Goal: Task Accomplishment & Management: Use online tool/utility

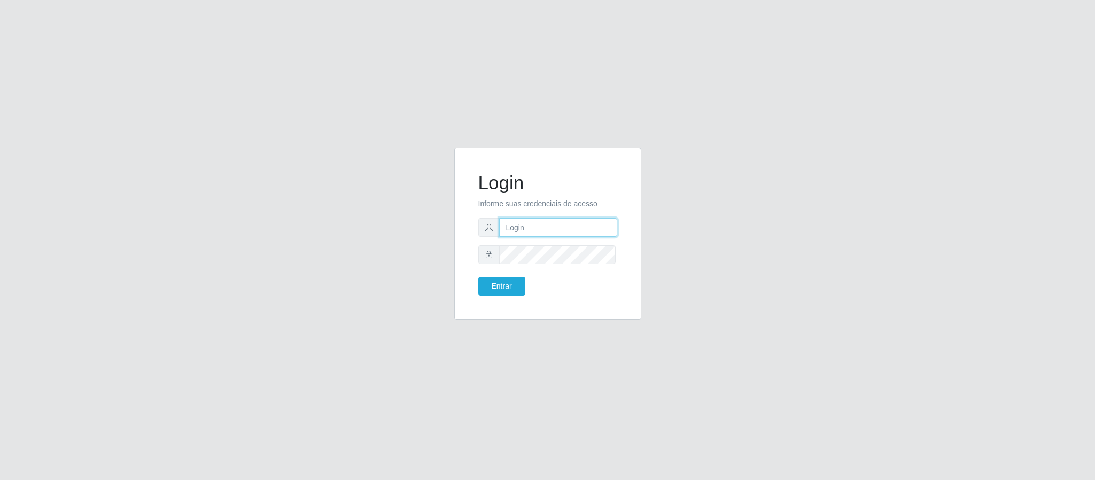
click at [535, 228] on input "text" at bounding box center [558, 227] width 118 height 19
type input "[EMAIL_ADDRESS][DOMAIN_NAME]"
click at [504, 288] on button "Entrar" at bounding box center [501, 286] width 47 height 19
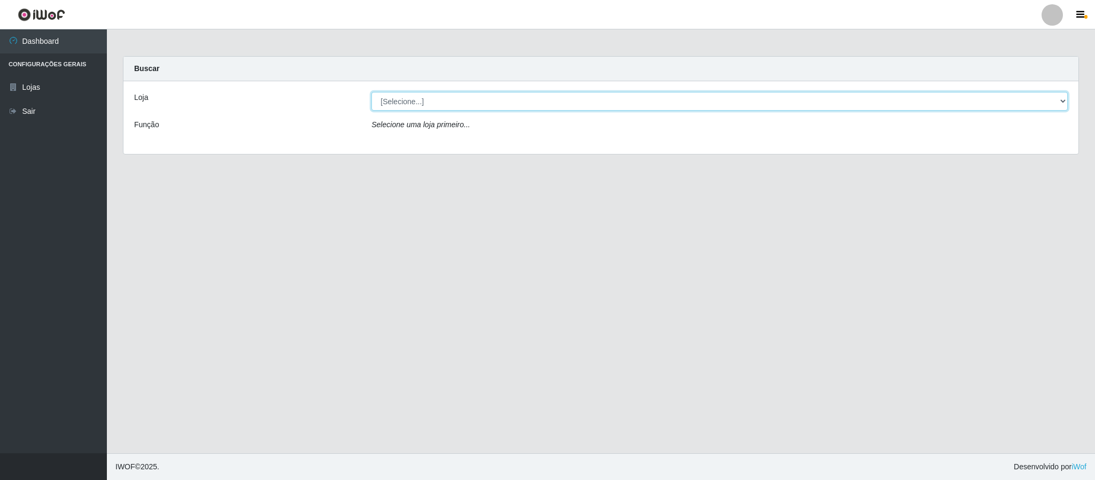
click at [1001, 98] on select "[Selecione...] Queiroz Atacadão - Coophab" at bounding box center [720, 101] width 697 height 19
select select "463"
click at [372, 92] on select "[Selecione...] Queiroz Atacadão - Coophab" at bounding box center [720, 101] width 697 height 19
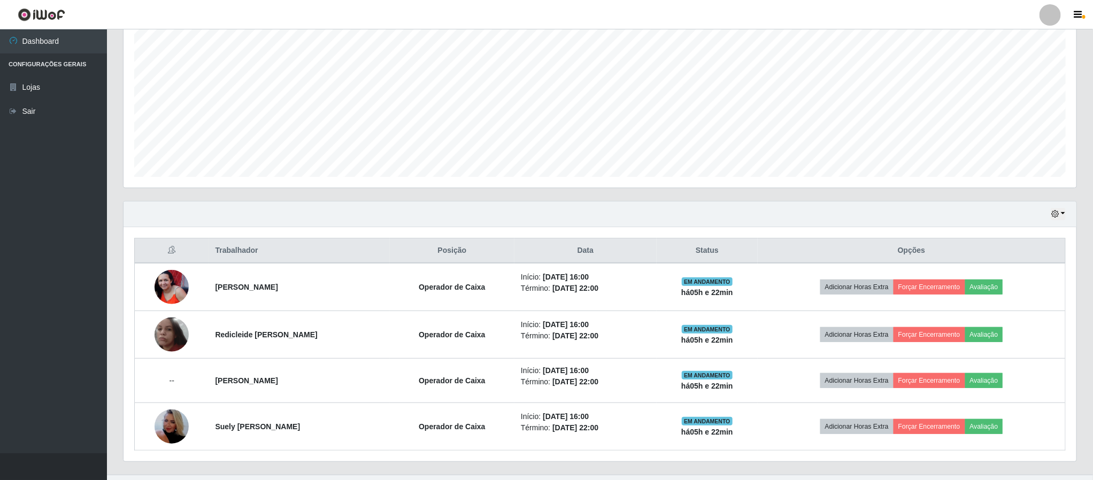
scroll to position [230, 0]
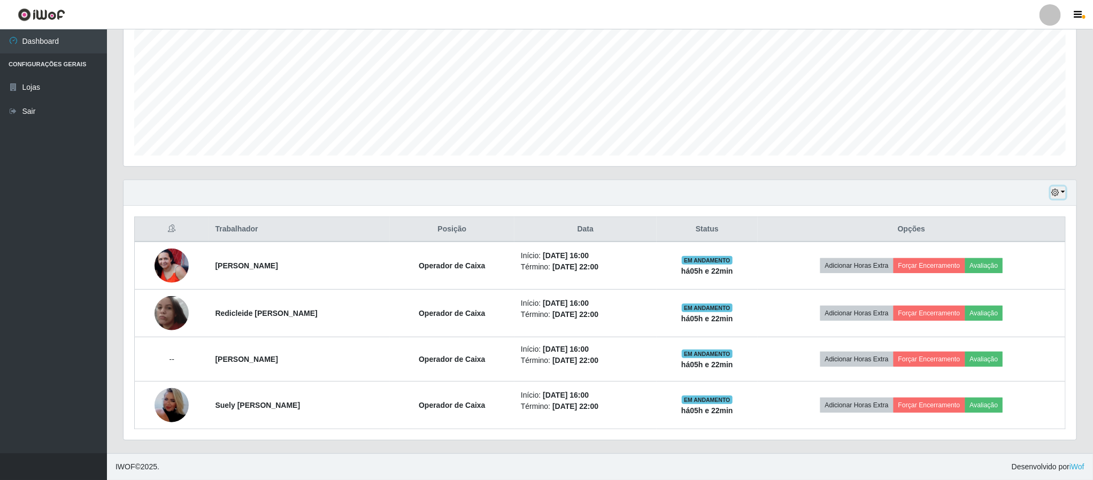
click at [1054, 191] on icon "button" at bounding box center [1054, 192] width 7 height 7
click at [1003, 230] on button "1 dia" at bounding box center [1022, 234] width 84 height 22
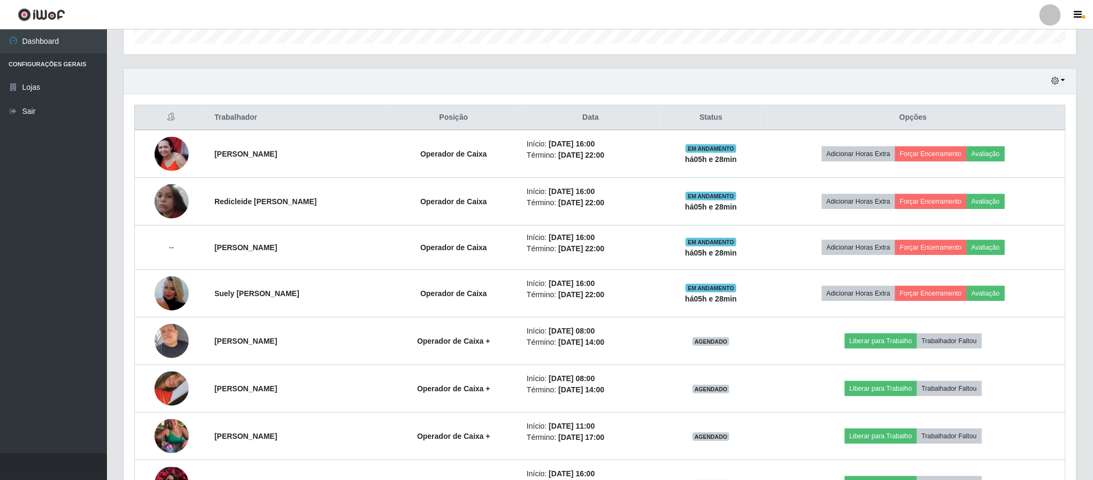
scroll to position [310, 0]
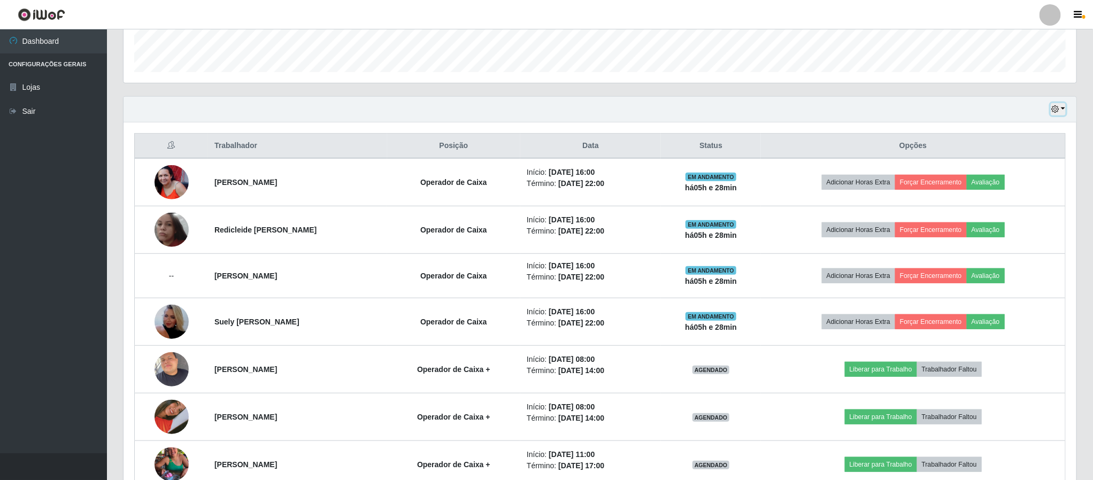
click at [1058, 113] on icon "button" at bounding box center [1054, 108] width 7 height 7
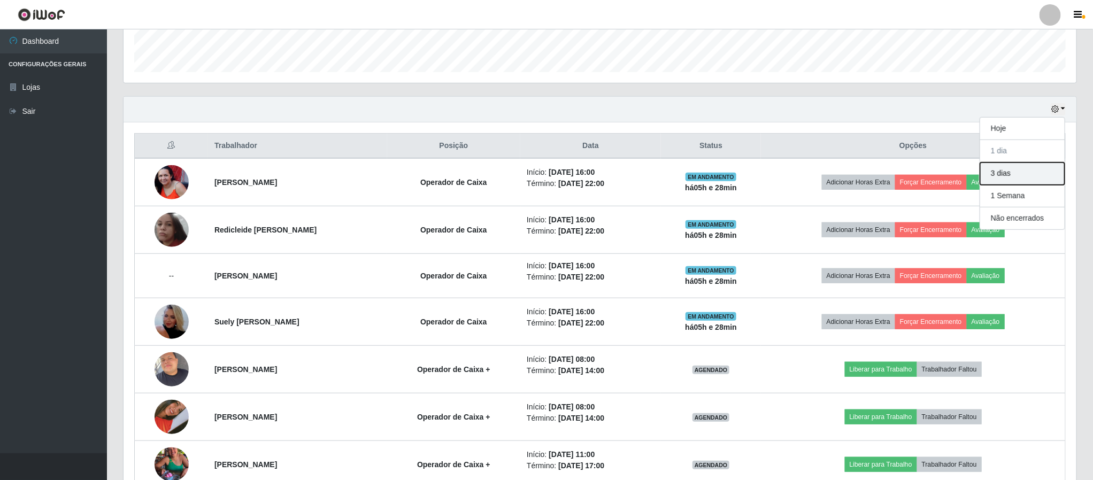
click at [1006, 177] on button "3 dias" at bounding box center [1022, 174] width 84 height 22
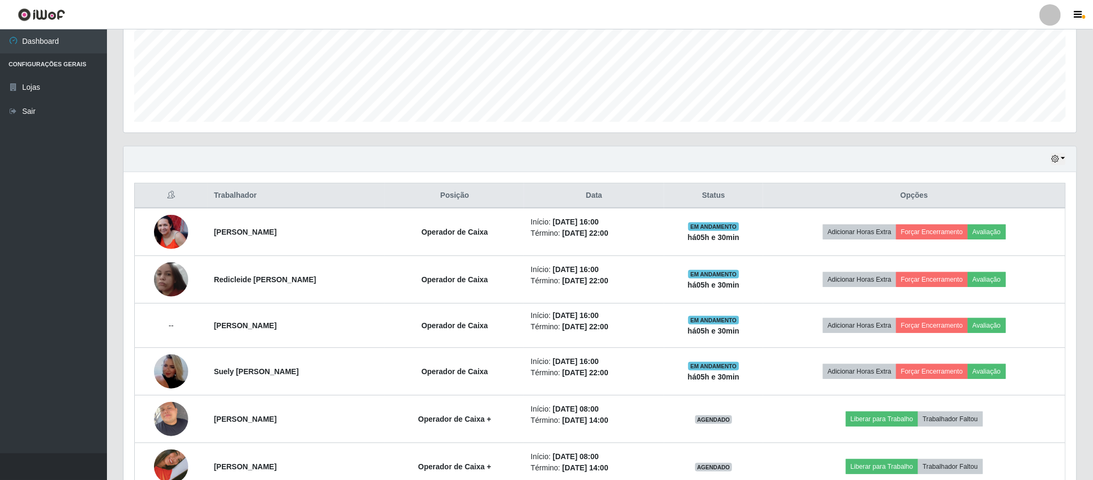
scroll to position [259, 0]
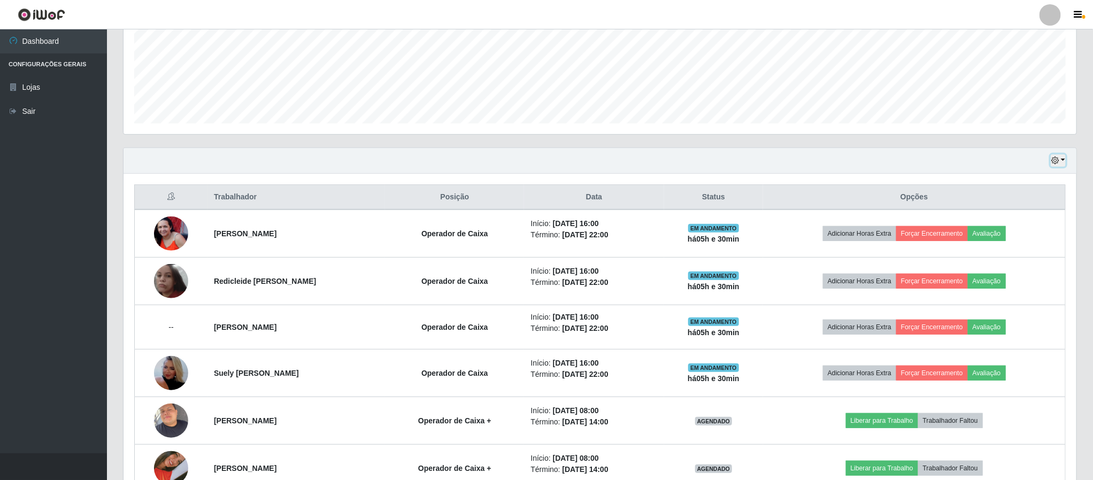
click at [1056, 161] on icon "button" at bounding box center [1054, 160] width 7 height 7
click at [1004, 183] on button "Hoje" at bounding box center [1022, 180] width 84 height 22
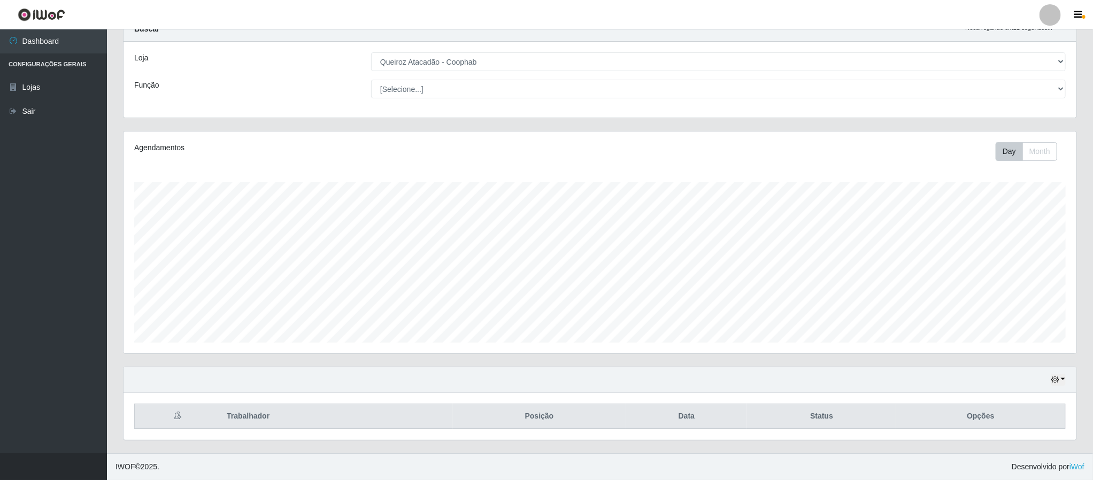
scroll to position [230, 0]
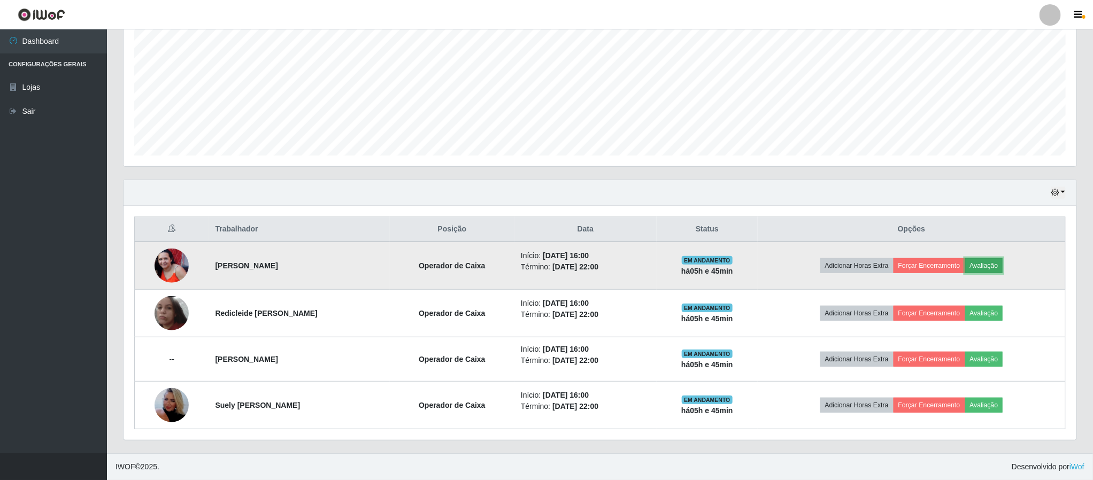
click at [1003, 266] on button "Avaliação" at bounding box center [984, 265] width 38 height 15
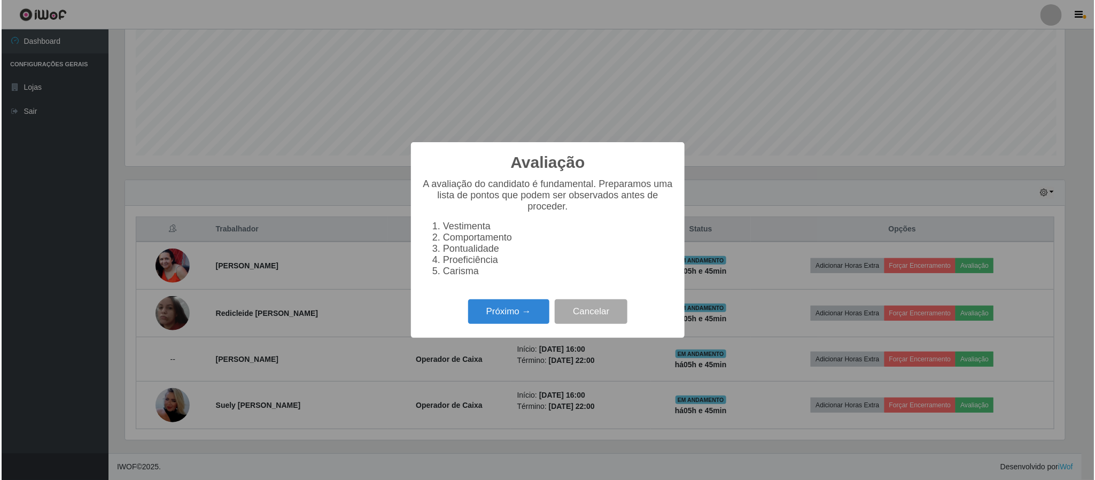
scroll to position [223, 943]
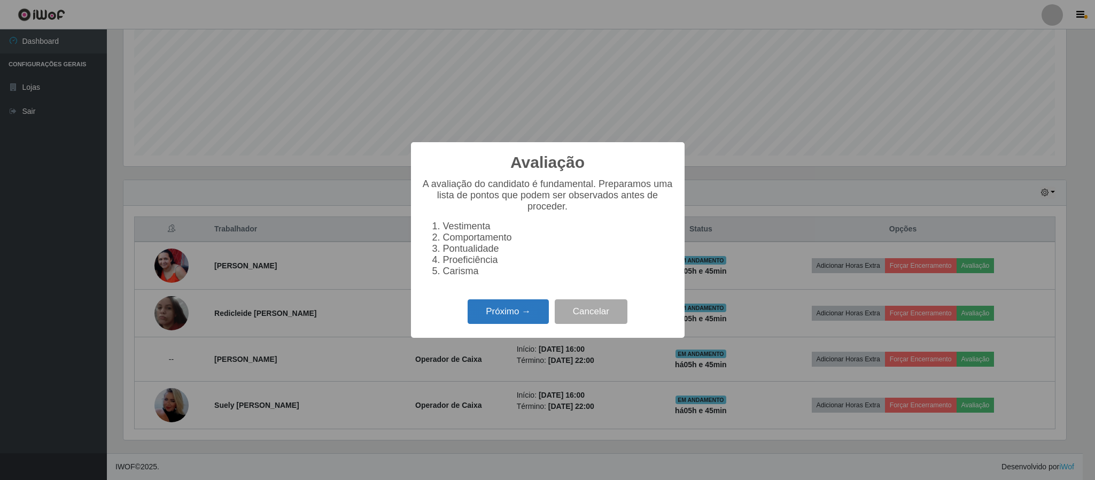
click at [524, 320] on button "Próximo →" at bounding box center [508, 311] width 81 height 25
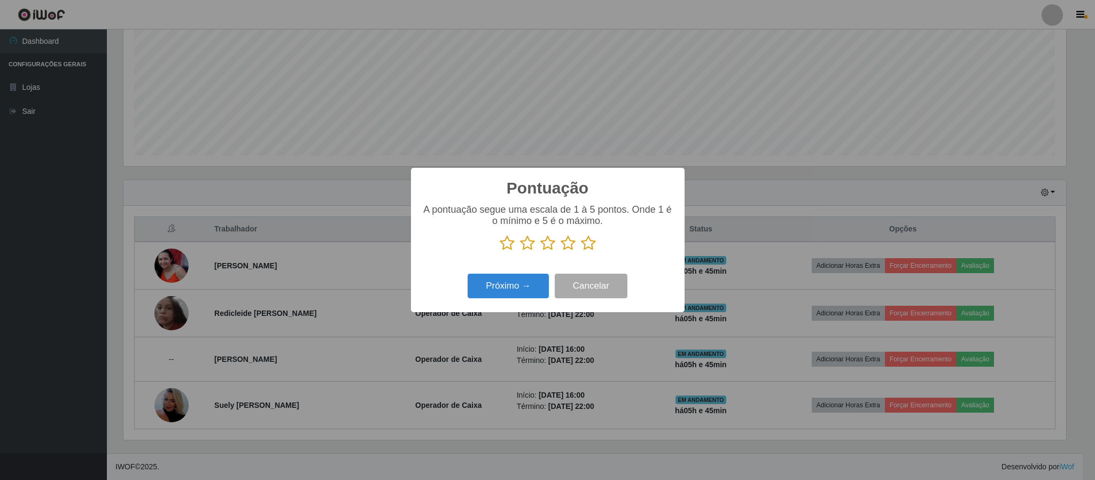
scroll to position [534336, 533616]
click at [592, 246] on icon at bounding box center [588, 243] width 15 height 16
click at [581, 251] on input "radio" at bounding box center [581, 251] width 0 height 0
click at [508, 290] on button "Próximo →" at bounding box center [508, 286] width 81 height 25
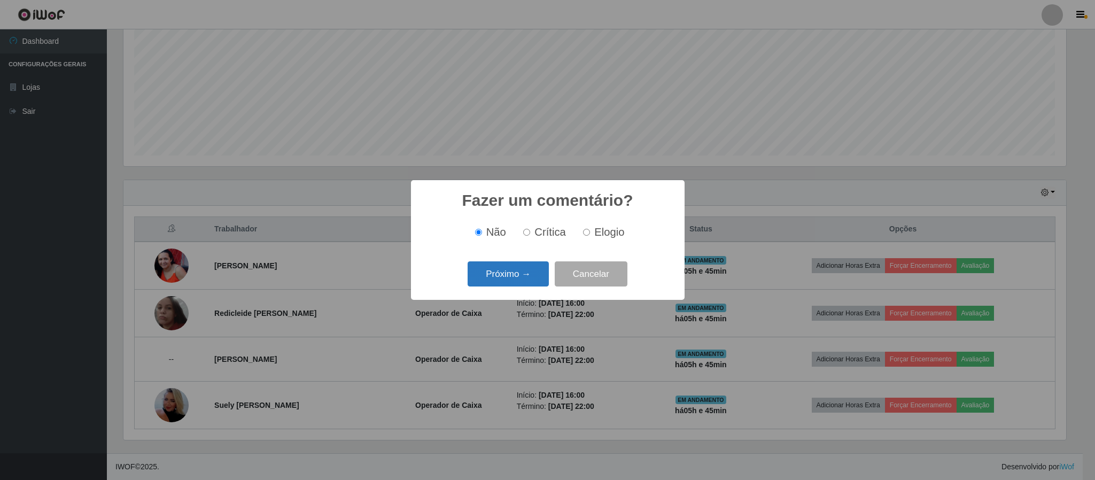
click at [527, 271] on button "Próximo →" at bounding box center [508, 273] width 81 height 25
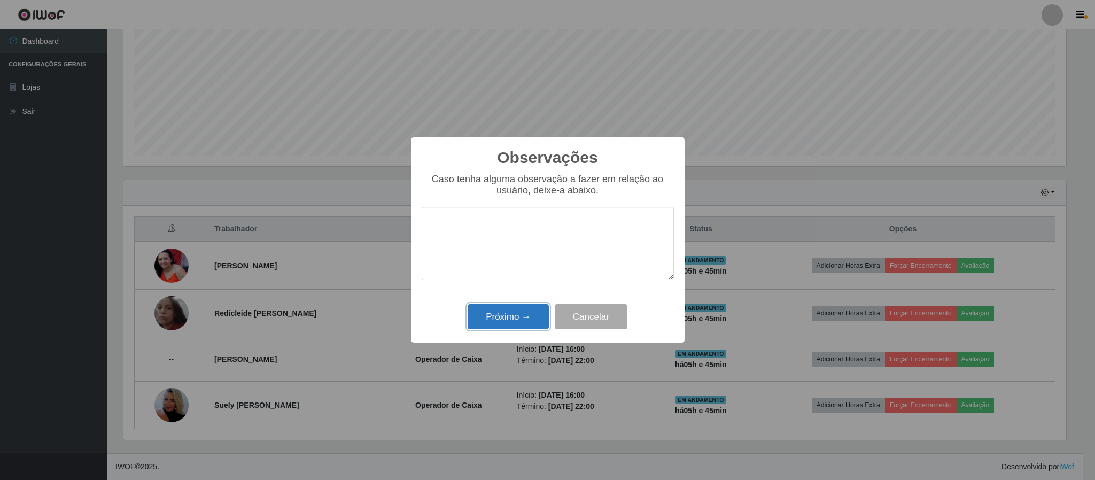
click at [515, 318] on button "Próximo →" at bounding box center [508, 316] width 81 height 25
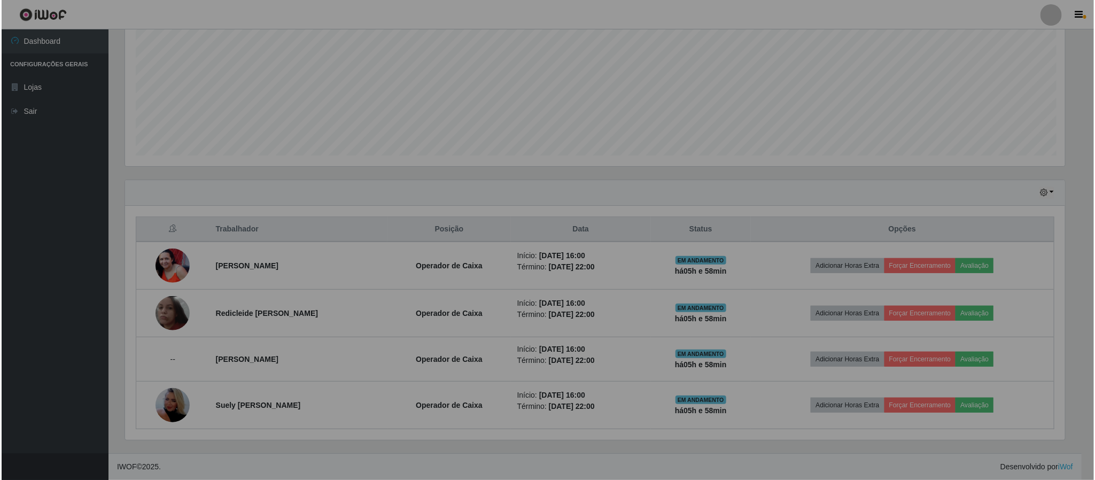
scroll to position [223, 952]
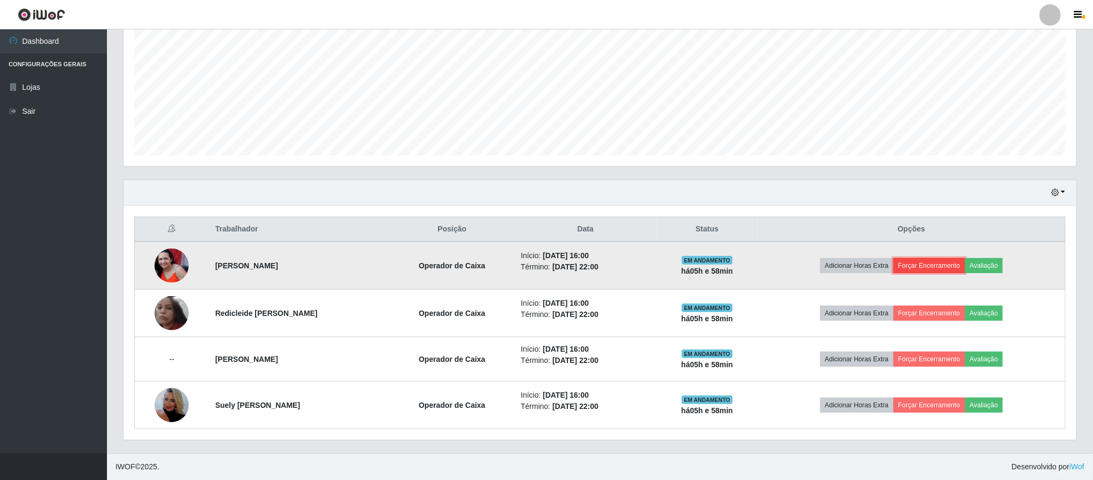
click at [938, 265] on button "Forçar Encerramento" at bounding box center [929, 265] width 72 height 15
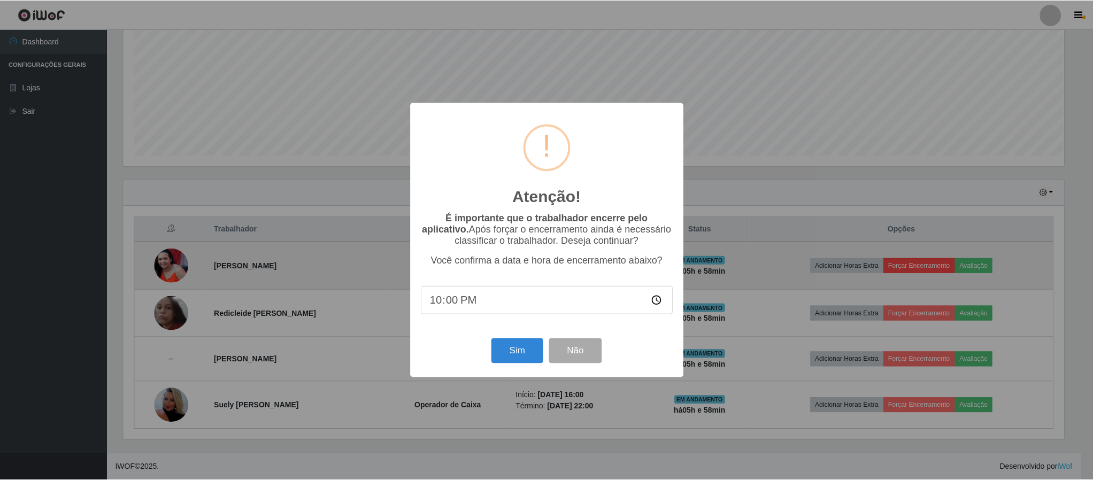
scroll to position [223, 943]
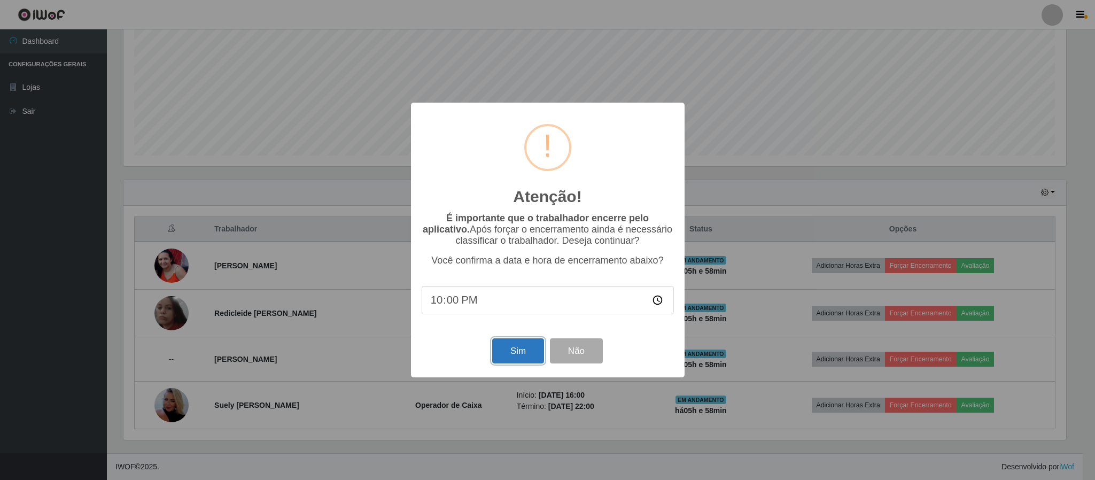
click at [508, 350] on button "Sim" at bounding box center [518, 350] width 52 height 25
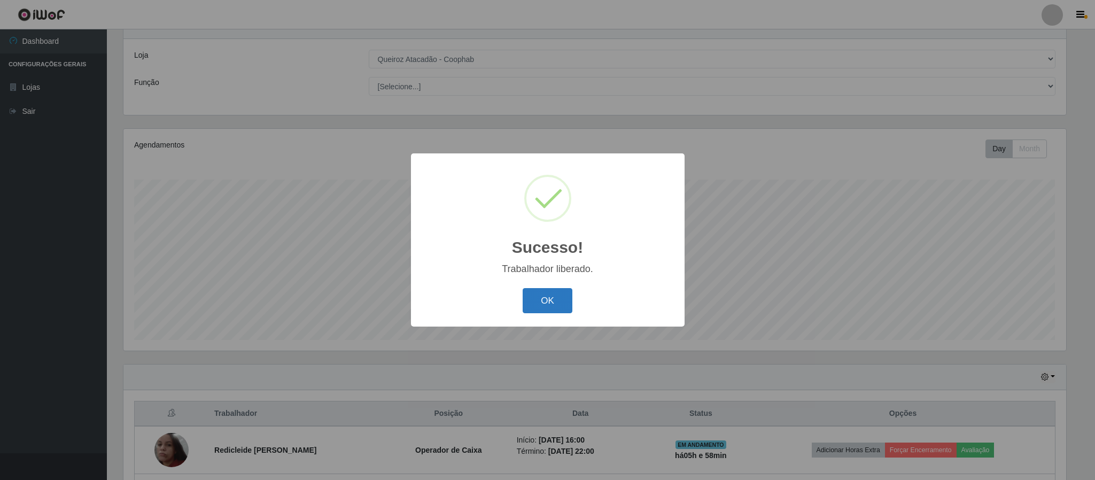
click at [552, 297] on button "OK" at bounding box center [548, 300] width 50 height 25
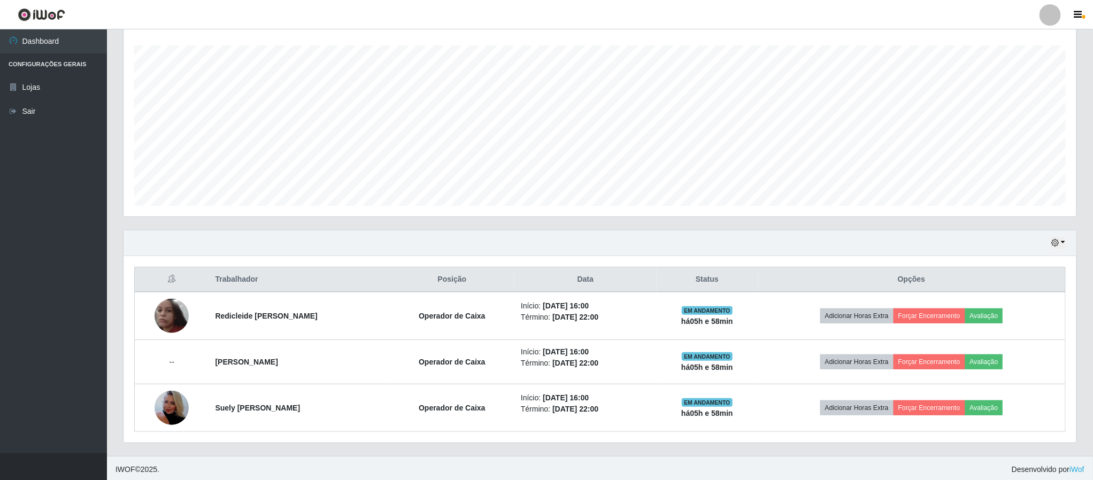
scroll to position [183, 0]
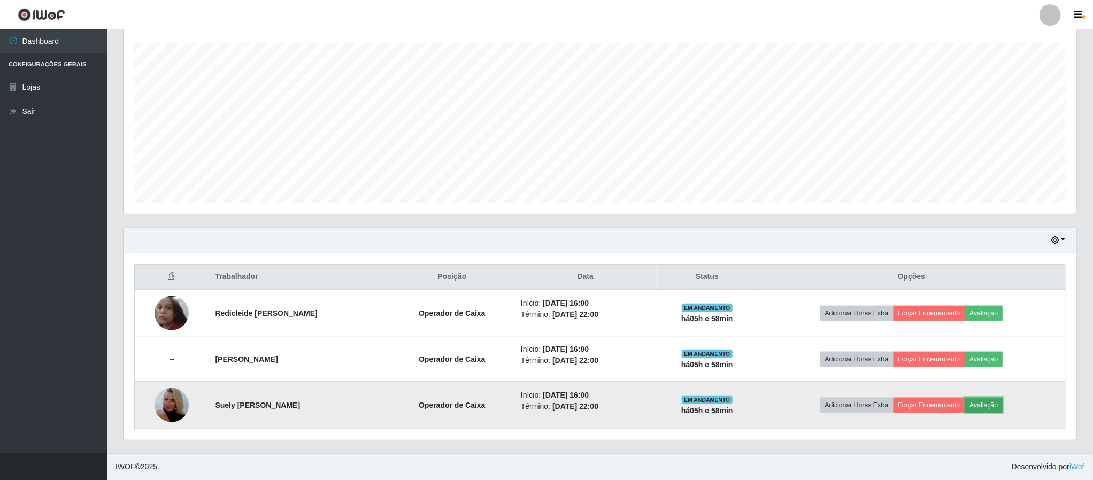
click at [1003, 404] on button "Avaliação" at bounding box center [984, 405] width 38 height 15
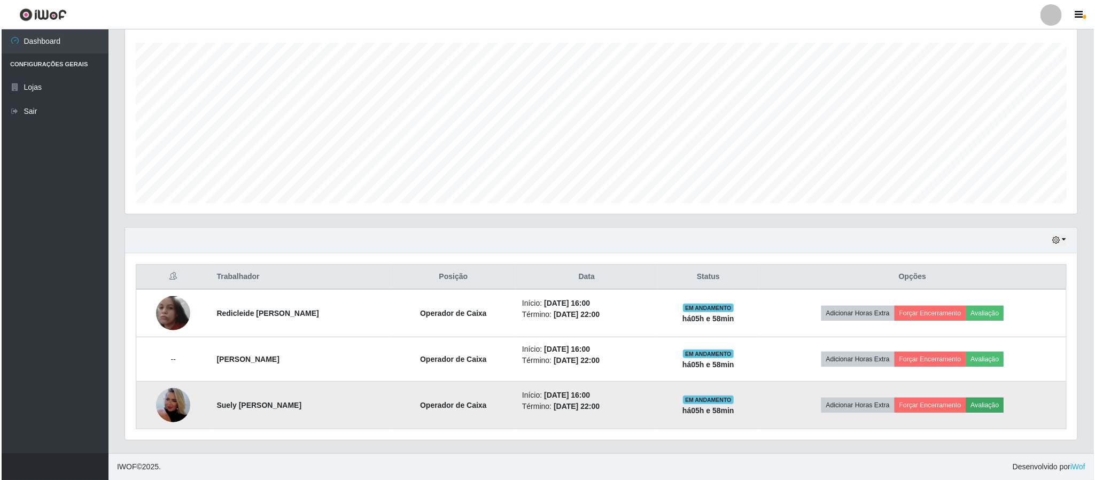
scroll to position [223, 943]
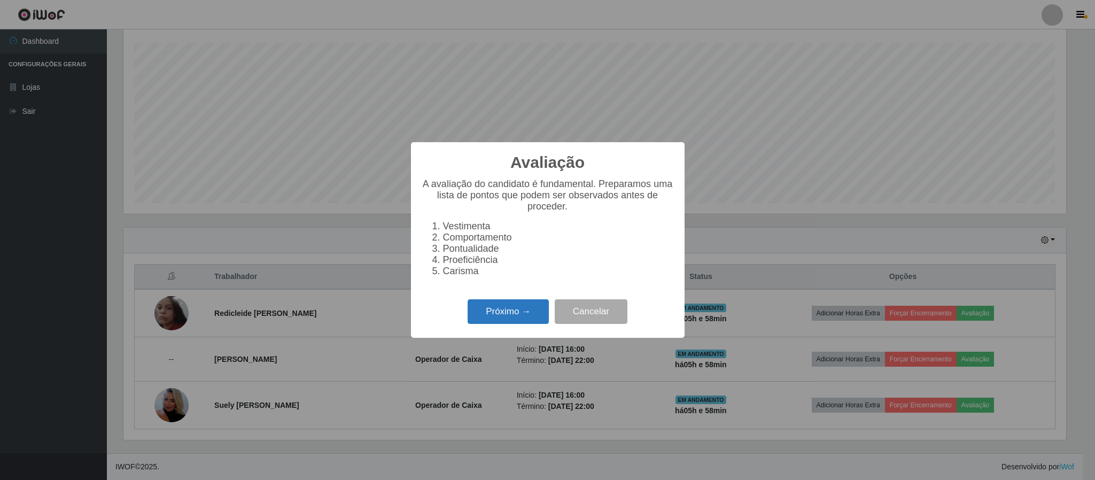
click at [496, 315] on button "Próximo →" at bounding box center [508, 311] width 81 height 25
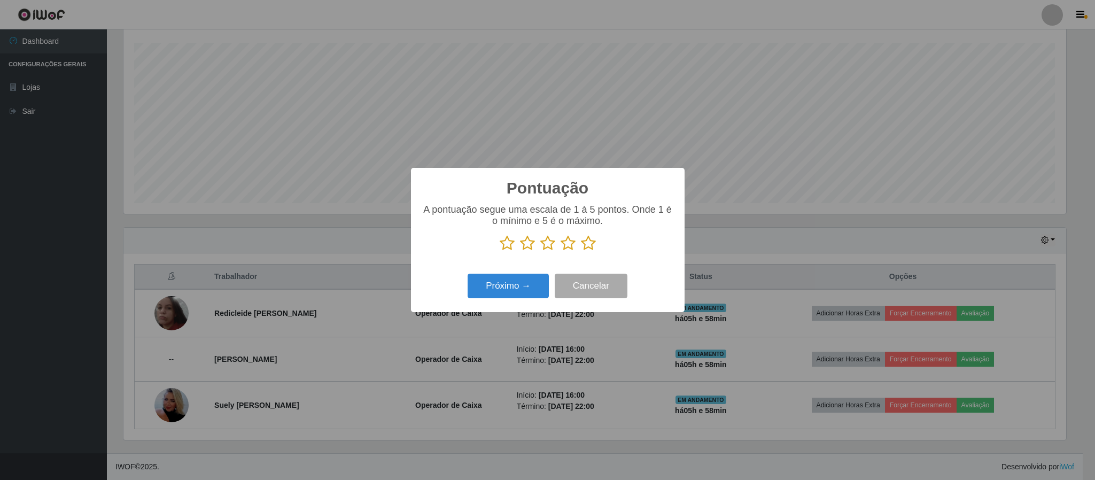
click at [589, 244] on icon at bounding box center [588, 243] width 15 height 16
click at [581, 251] on input "radio" at bounding box center [581, 251] width 0 height 0
click at [518, 287] on button "Próximo →" at bounding box center [508, 286] width 81 height 25
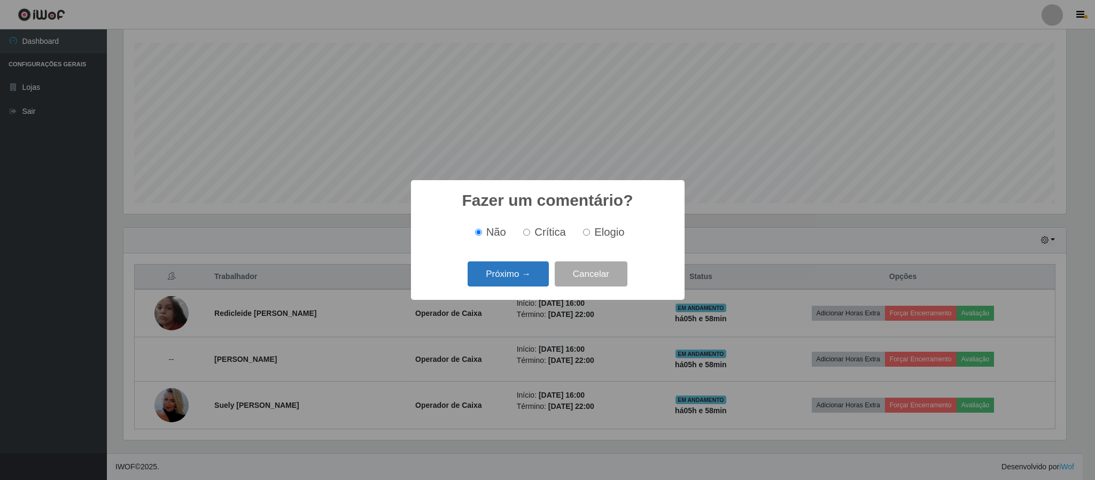
click at [520, 274] on button "Próximo →" at bounding box center [508, 273] width 81 height 25
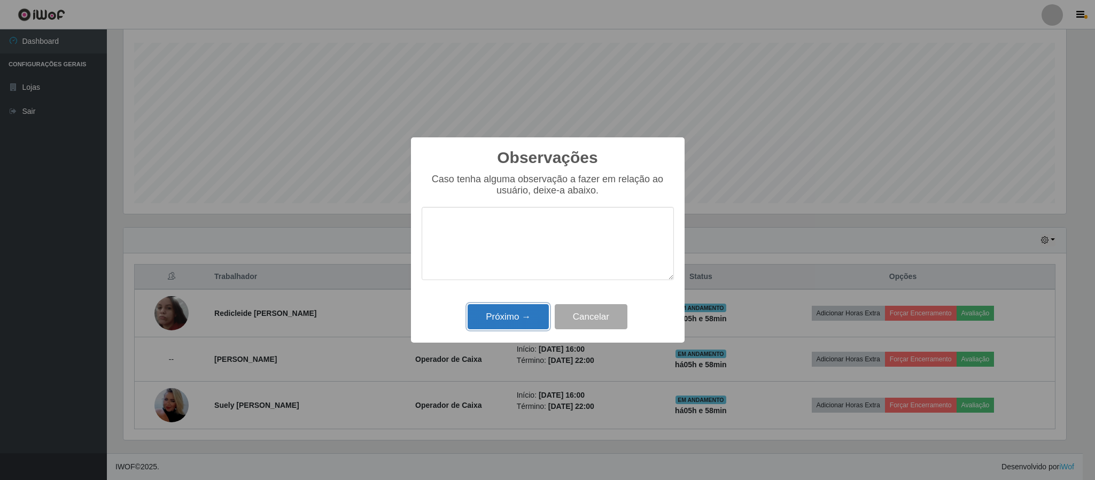
click at [514, 318] on button "Próximo →" at bounding box center [508, 316] width 81 height 25
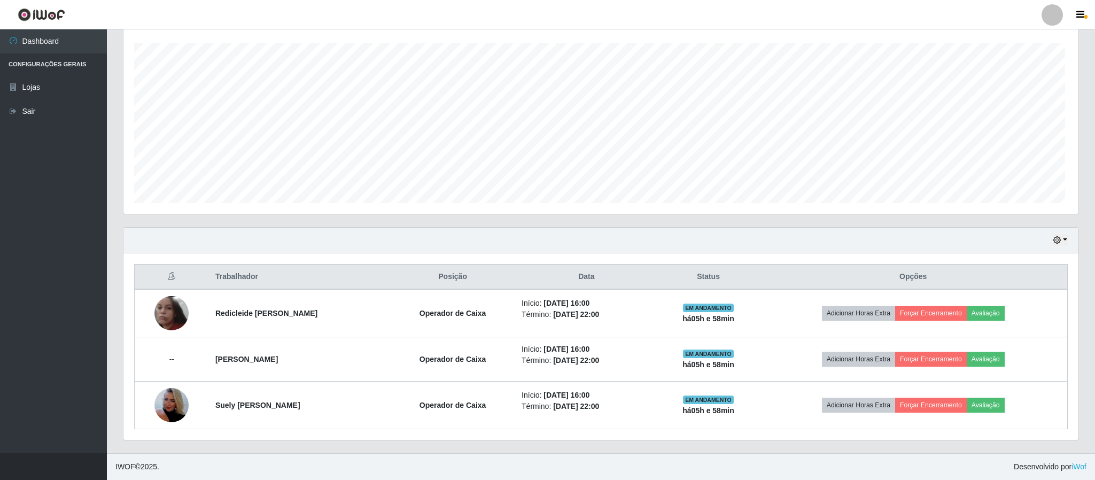
scroll to position [223, 952]
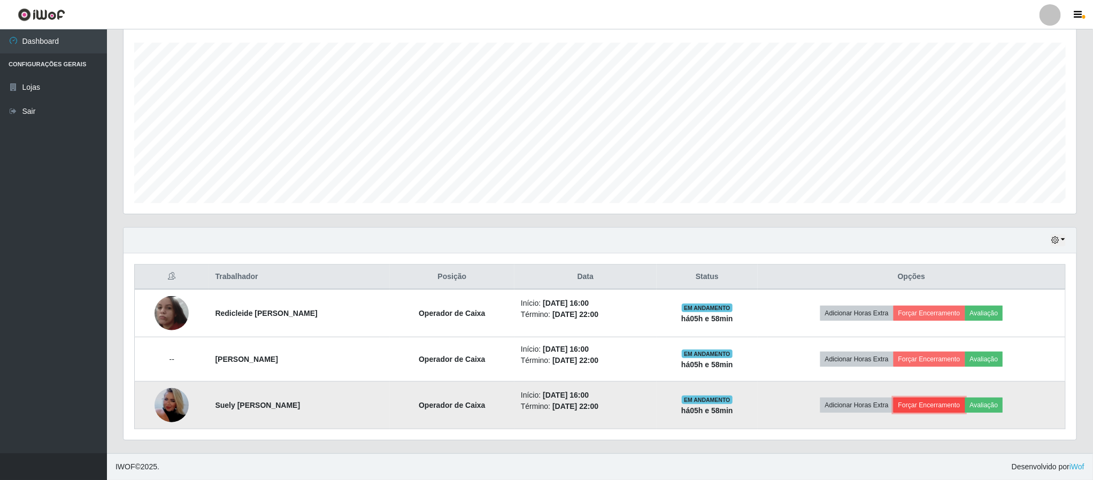
click at [943, 403] on button "Forçar Encerramento" at bounding box center [929, 405] width 72 height 15
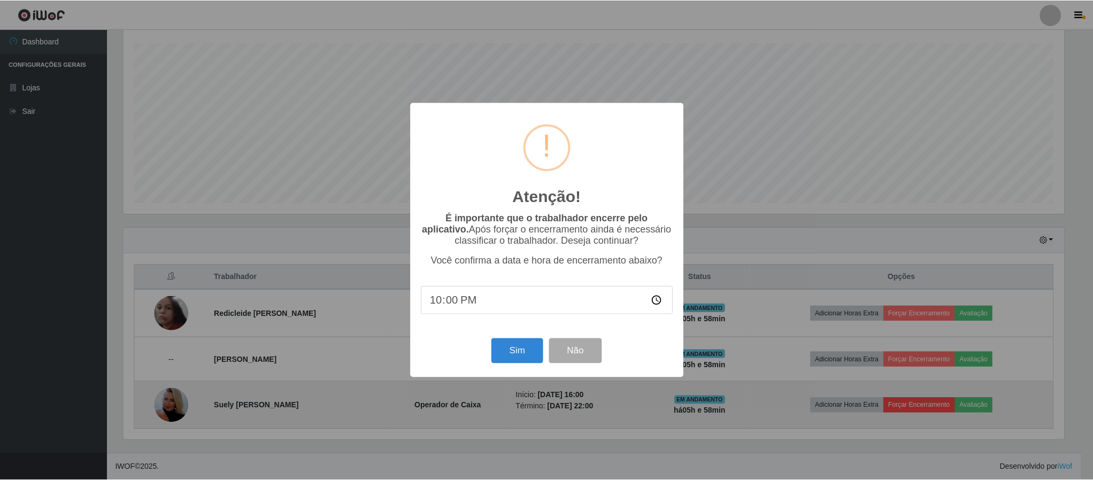
scroll to position [223, 943]
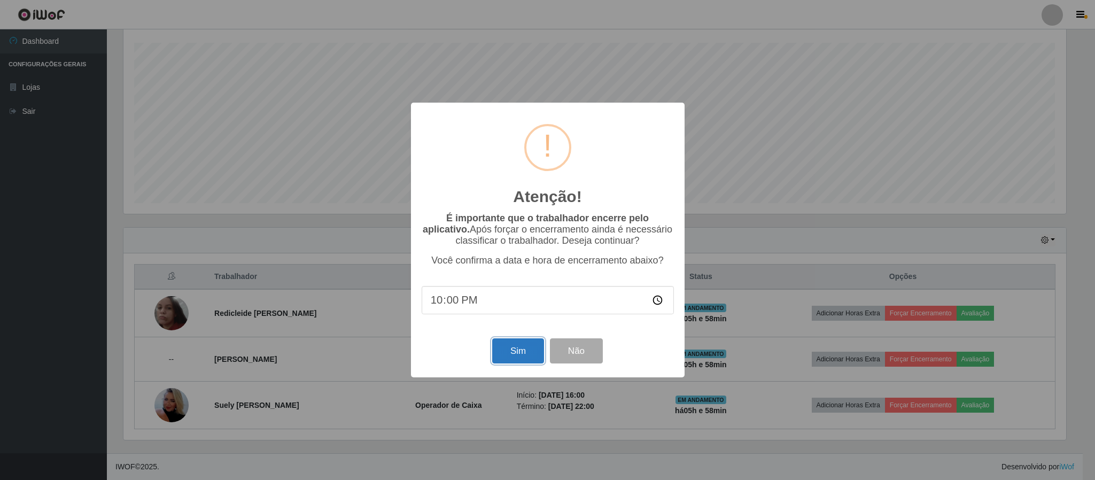
click at [512, 350] on button "Sim" at bounding box center [518, 350] width 52 height 25
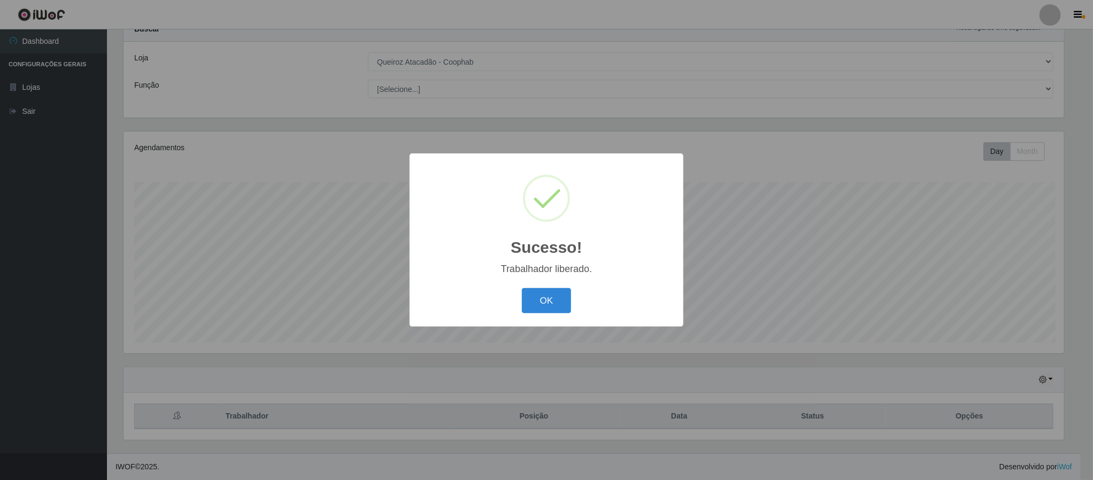
scroll to position [0, 0]
click at [545, 300] on button "OK" at bounding box center [548, 300] width 50 height 25
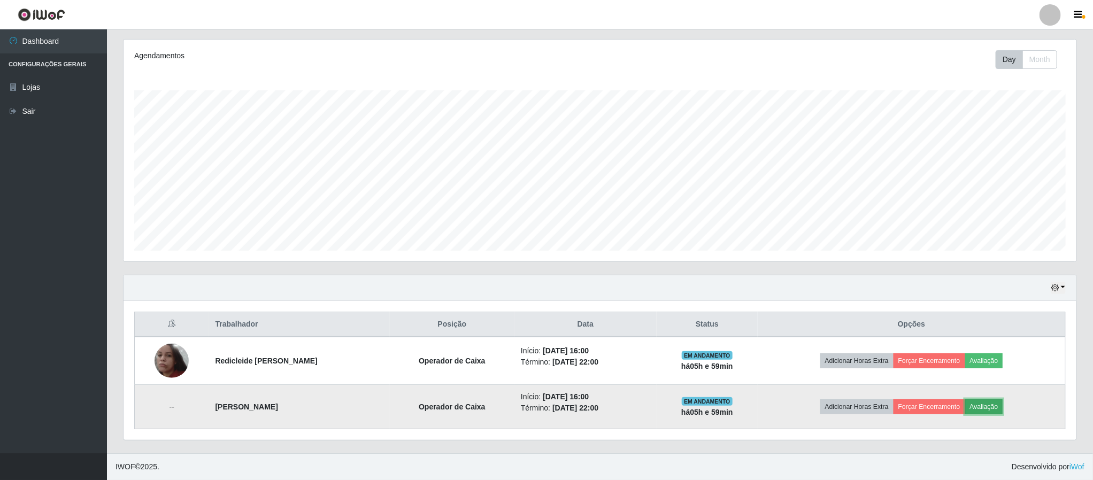
click at [996, 404] on button "Avaliação" at bounding box center [984, 406] width 38 height 15
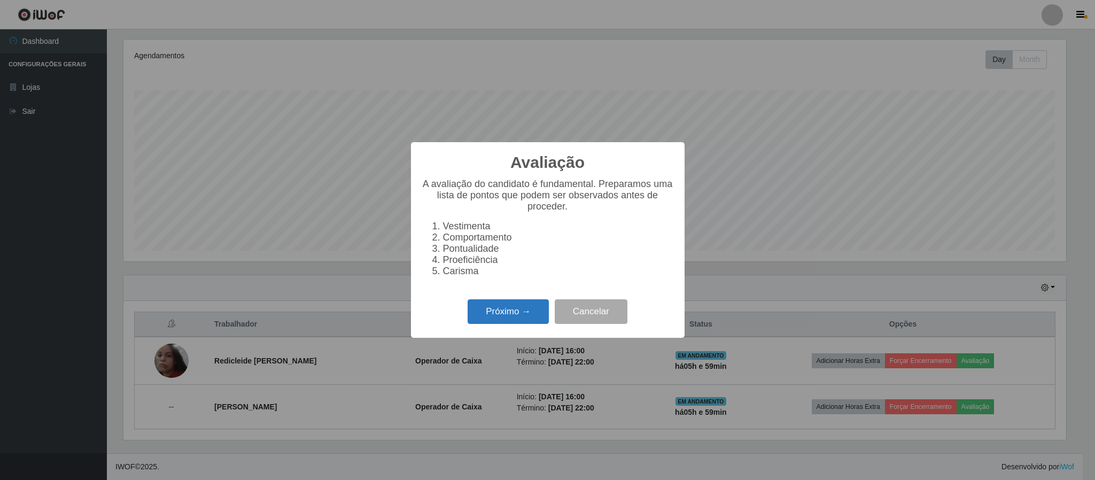
click at [482, 314] on button "Próximo →" at bounding box center [508, 311] width 81 height 25
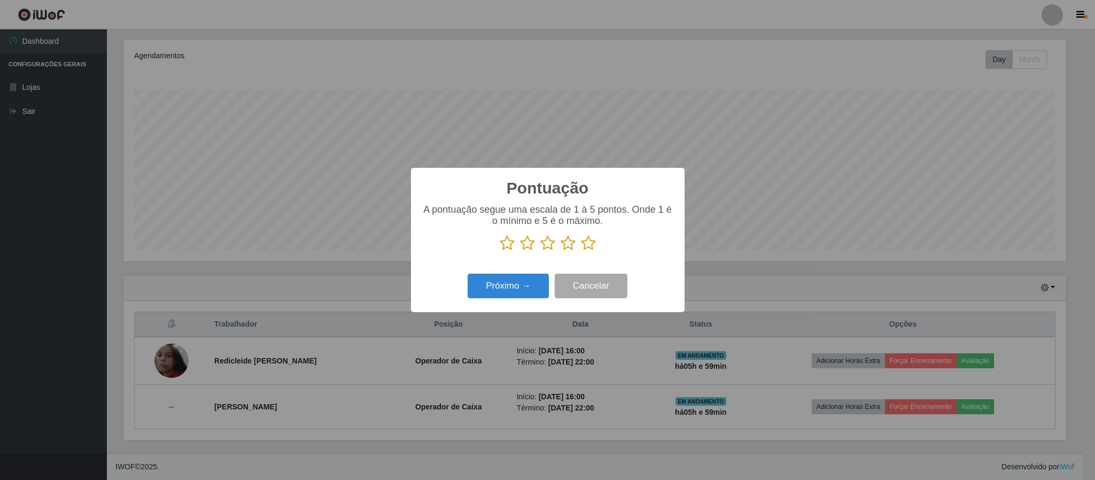
click at [586, 239] on icon at bounding box center [588, 243] width 15 height 16
click at [581, 251] on input "radio" at bounding box center [581, 251] width 0 height 0
click at [504, 287] on button "Próximo →" at bounding box center [508, 286] width 81 height 25
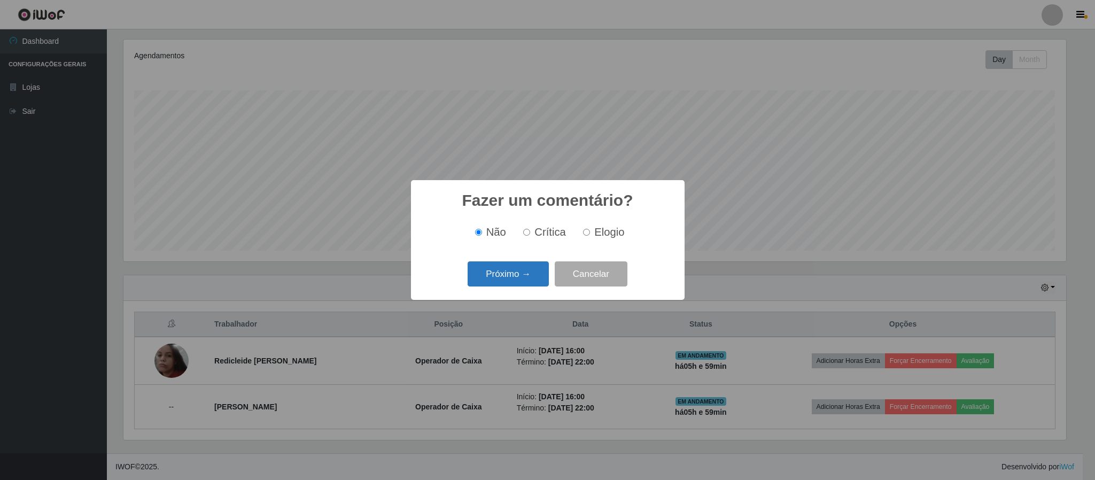
click at [521, 273] on button "Próximo →" at bounding box center [508, 273] width 81 height 25
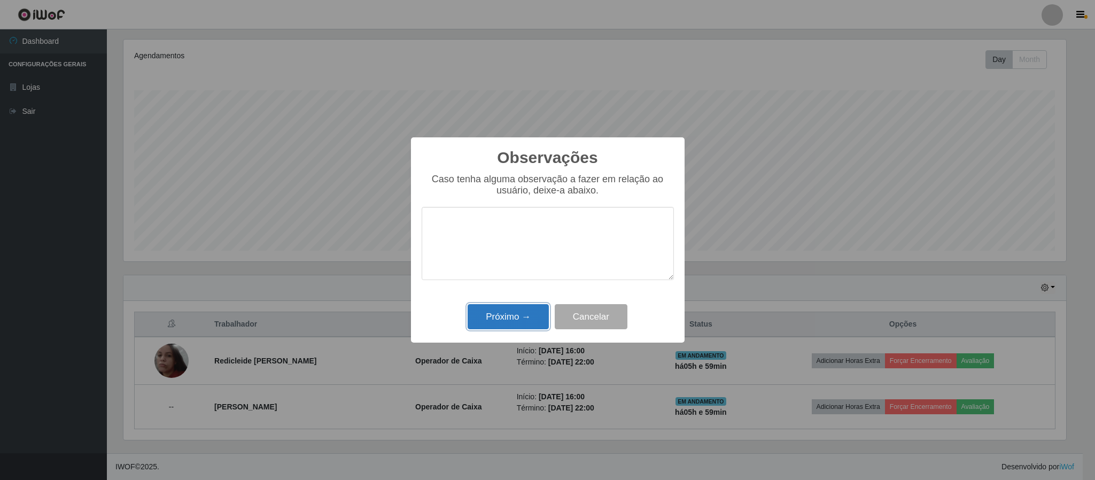
click at [505, 318] on button "Próximo →" at bounding box center [508, 316] width 81 height 25
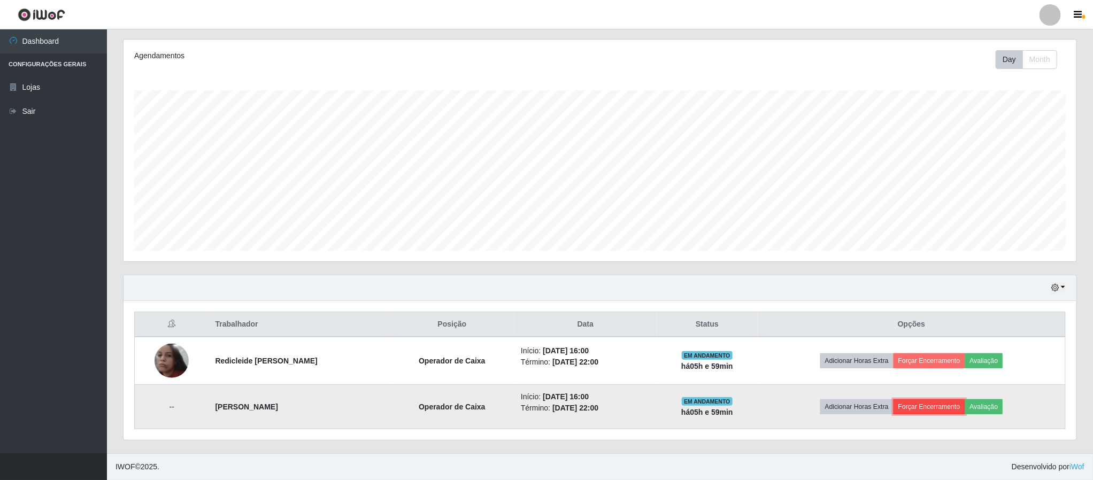
click at [932, 409] on button "Forçar Encerramento" at bounding box center [929, 406] width 72 height 15
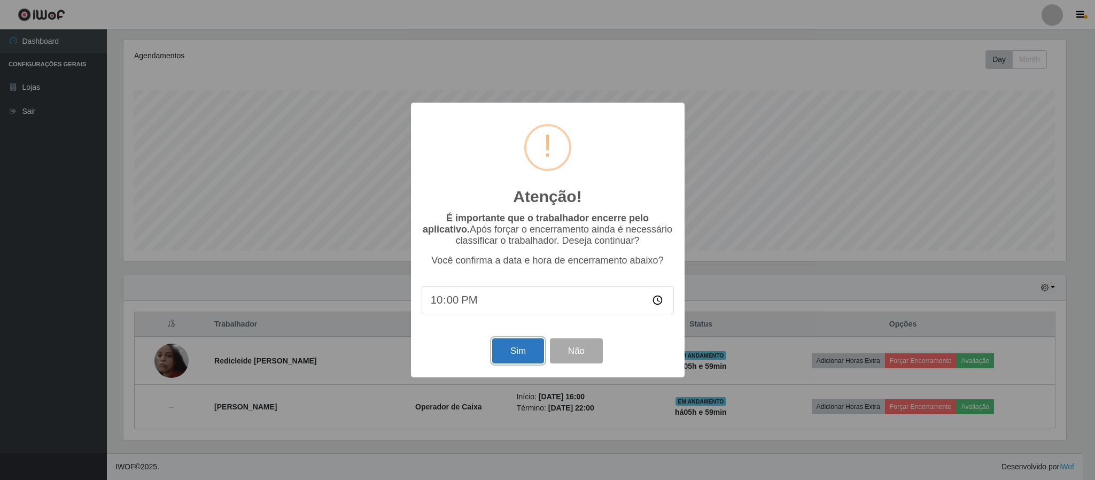
click at [523, 353] on button "Sim" at bounding box center [518, 350] width 52 height 25
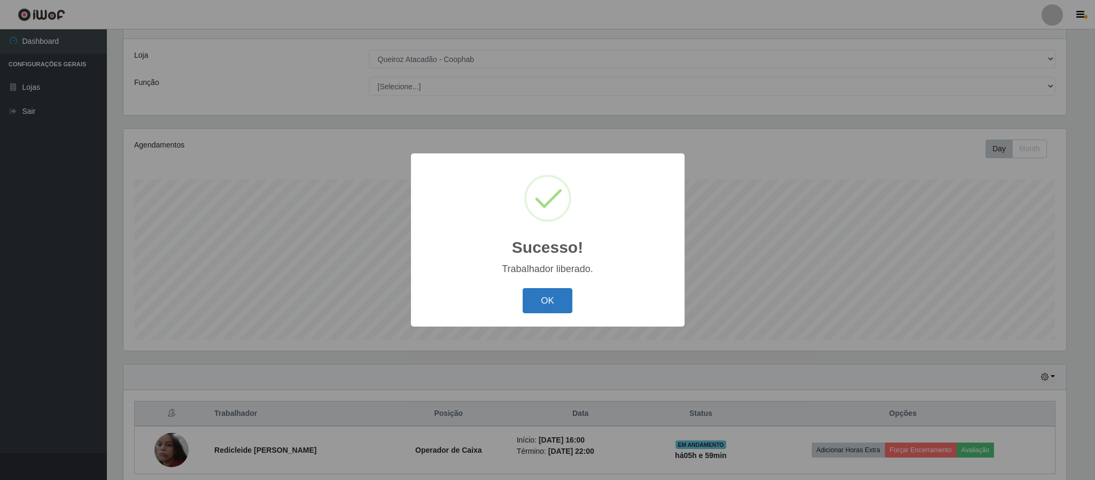
click at [540, 299] on button "OK" at bounding box center [548, 300] width 50 height 25
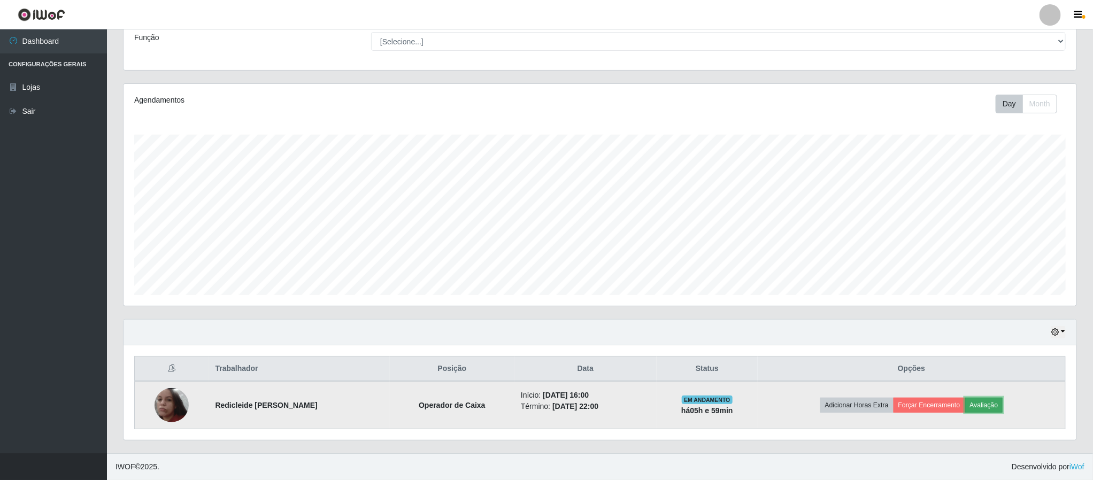
click at [996, 404] on button "Avaliação" at bounding box center [984, 405] width 38 height 15
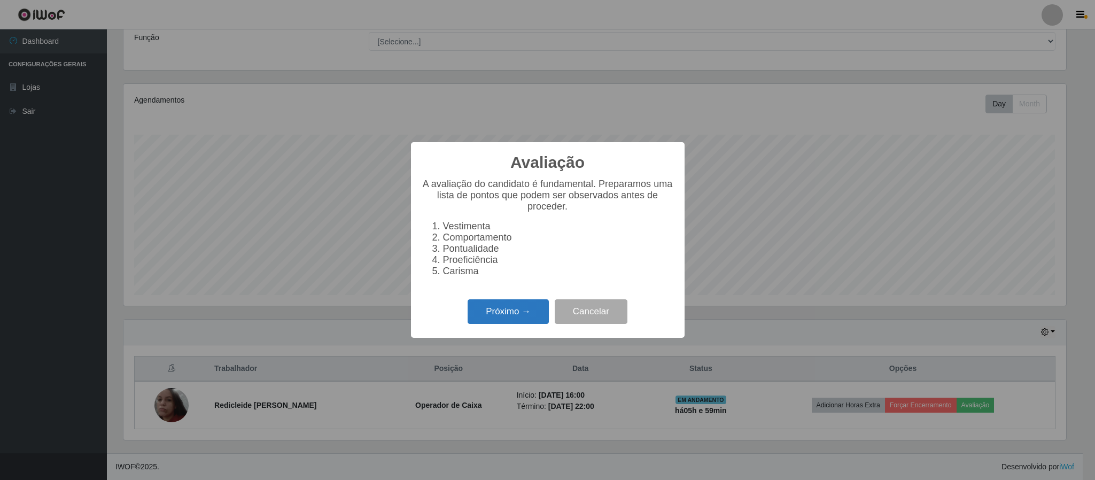
click at [505, 313] on button "Próximo →" at bounding box center [508, 311] width 81 height 25
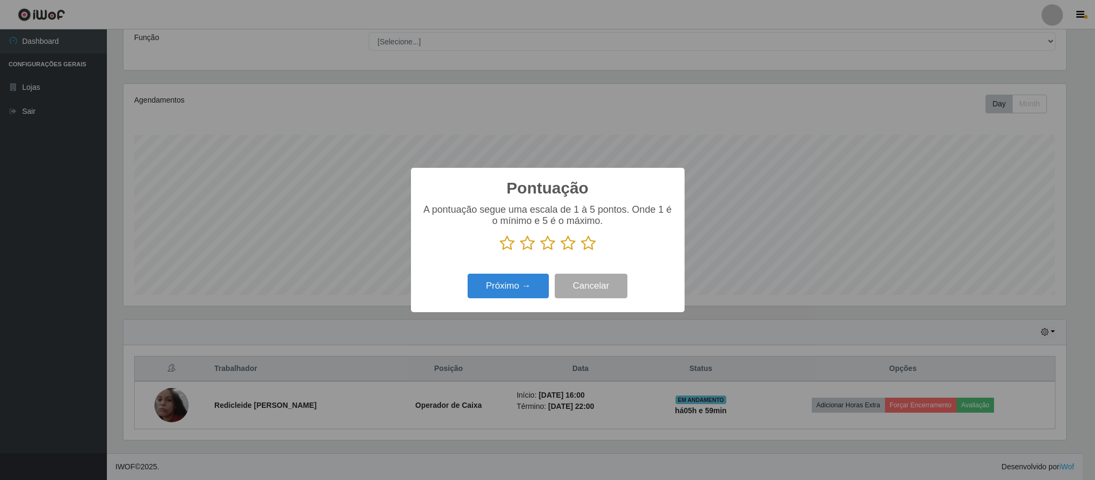
click at [589, 243] on icon at bounding box center [588, 243] width 15 height 16
click at [581, 251] on input "radio" at bounding box center [581, 251] width 0 height 0
click at [515, 290] on button "Próximo →" at bounding box center [508, 286] width 81 height 25
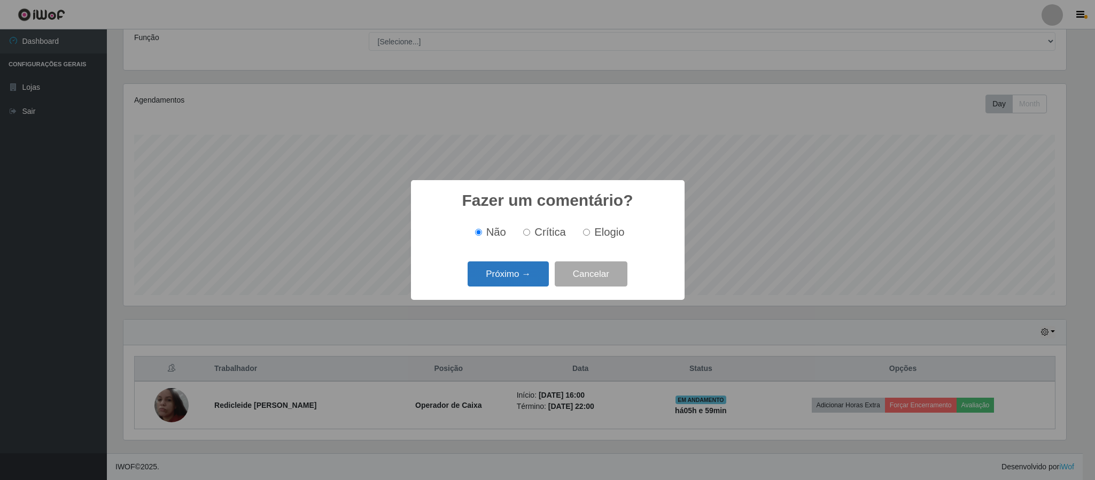
click at [517, 270] on button "Próximo →" at bounding box center [508, 273] width 81 height 25
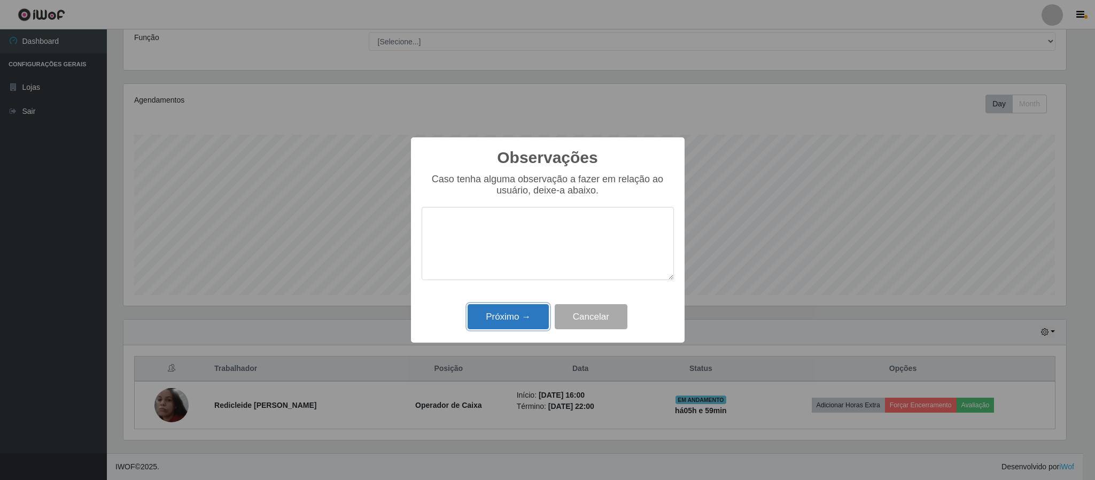
click at [490, 313] on button "Próximo →" at bounding box center [508, 316] width 81 height 25
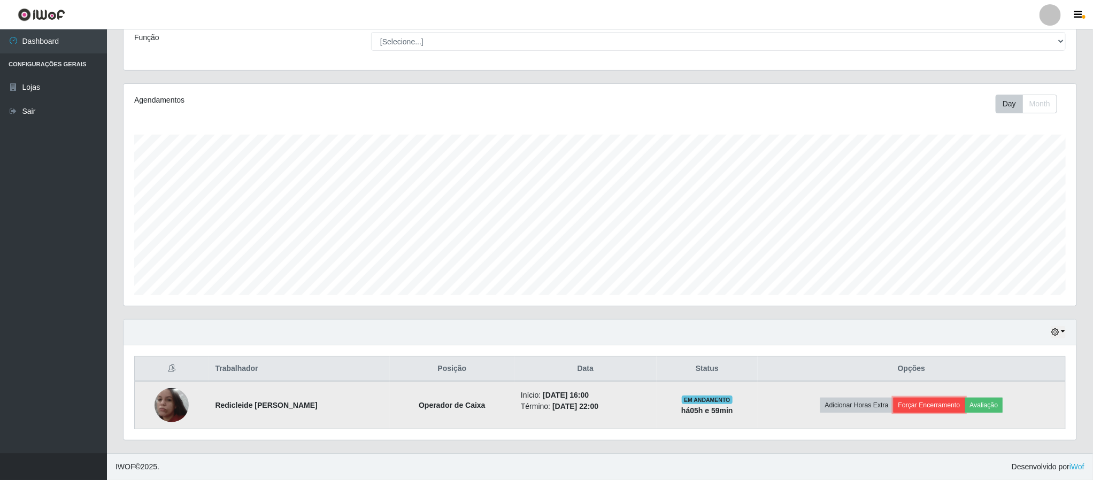
click at [929, 404] on button "Forçar Encerramento" at bounding box center [929, 405] width 72 height 15
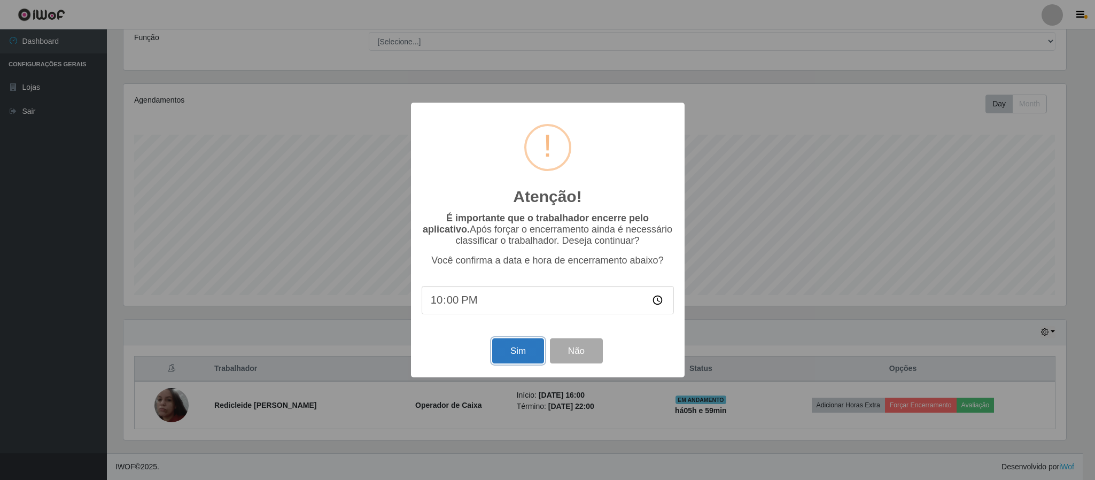
click at [510, 353] on button "Sim" at bounding box center [518, 350] width 52 height 25
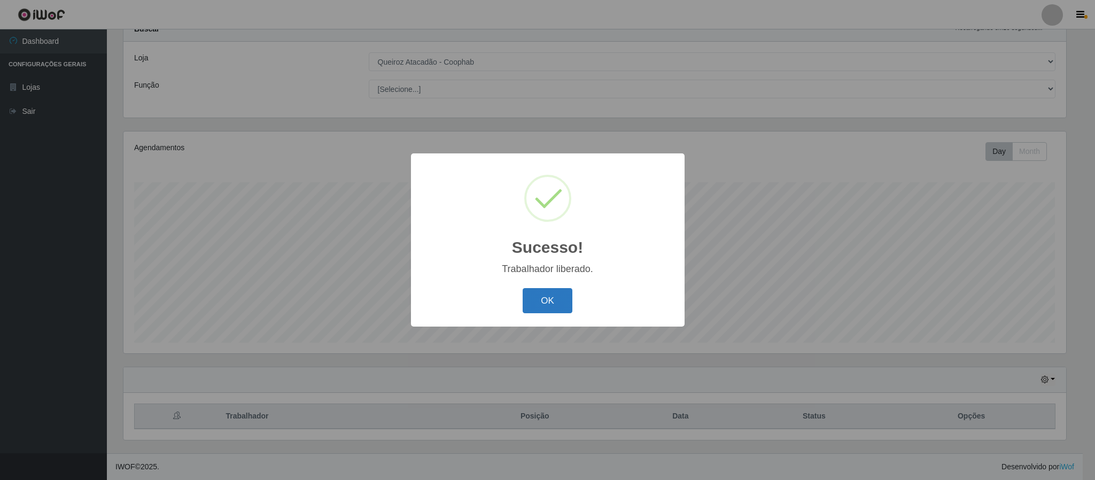
click at [538, 301] on button "OK" at bounding box center [548, 300] width 50 height 25
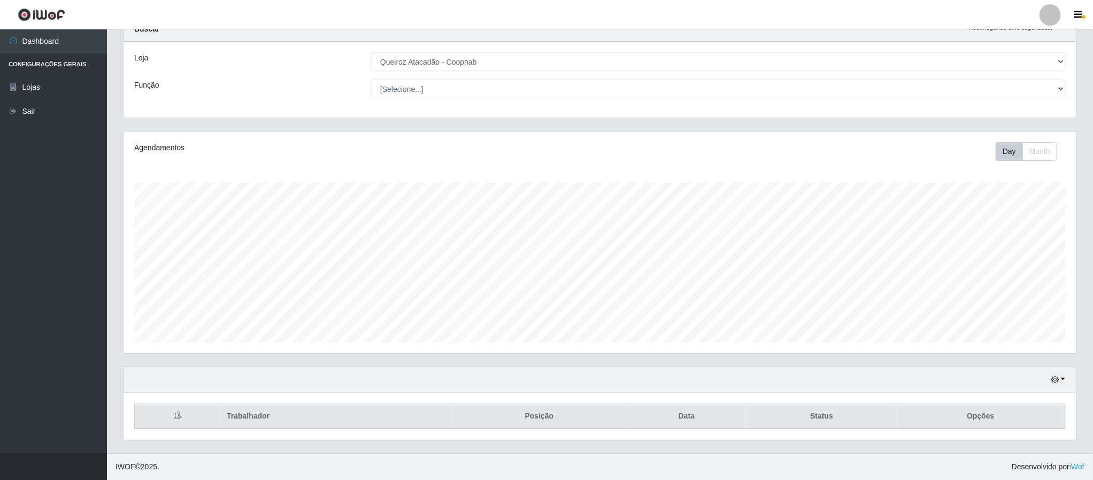
click at [1048, 13] on div at bounding box center [1049, 14] width 21 height 21
click at [1004, 83] on button "Sair" at bounding box center [1029, 83] width 96 height 22
